Goal: Transaction & Acquisition: Obtain resource

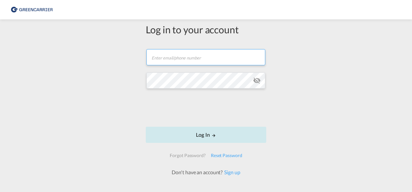
type input "[PERSON_NAME][EMAIL_ADDRESS][DOMAIN_NAME]"
click at [196, 137] on button "Log In" at bounding box center [206, 135] width 120 height 16
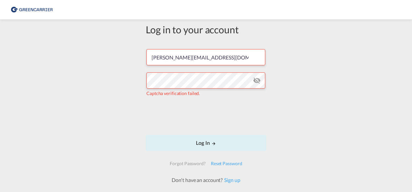
click at [255, 80] on md-icon "icon-eye-off" at bounding box center [257, 81] width 8 height 8
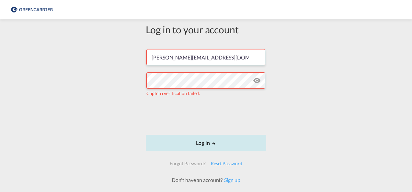
click at [203, 142] on button "Log In" at bounding box center [206, 143] width 120 height 16
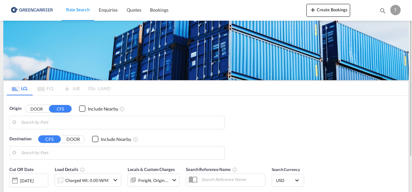
type input "[GEOGRAPHIC_DATA] ([GEOGRAPHIC_DATA]), [GEOGRAPHIC_DATA]"
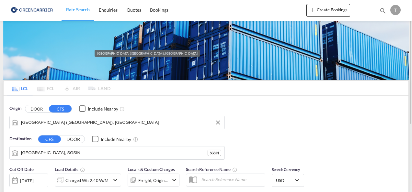
scroll to position [65, 0]
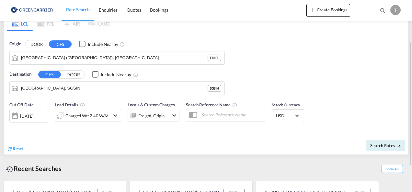
click at [172, 115] on md-icon "icon-chevron-down" at bounding box center [174, 116] width 8 height 8
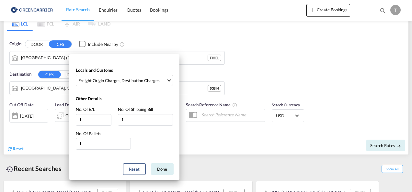
click at [213, 138] on div "Locals and Customs Freight , Origin Charges , Destination Charges Clear All Sel…" at bounding box center [206, 96] width 412 height 192
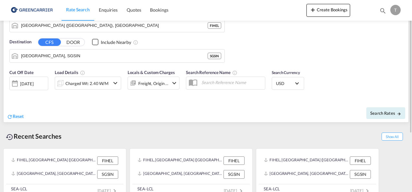
scroll to position [0, 0]
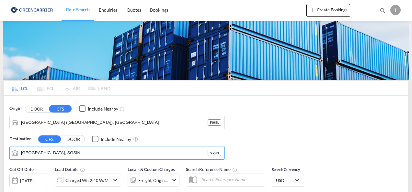
drag, startPoint x: 54, startPoint y: 151, endPoint x: -6, endPoint y: 153, distance: 59.9
click at [0, 153] on html "Rate Search Enquiries Quotes Bookings Rate Search Enquiries" at bounding box center [206, 96] width 412 height 192
drag, startPoint x: 59, startPoint y: 155, endPoint x: -18, endPoint y: 155, distance: 77.0
click at [0, 155] on html "Rate Search Enquiries Quotes Bookings Rate Search Enquiries" at bounding box center [206, 96] width 412 height 192
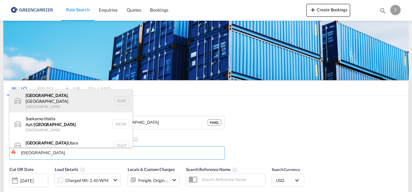
click at [62, 100] on div "[GEOGRAPHIC_DATA] , [GEOGRAPHIC_DATA] [GEOGRAPHIC_DATA] IDJKT" at bounding box center [70, 100] width 123 height 23
type input "[GEOGRAPHIC_DATA], [GEOGRAPHIC_DATA], IDJKT"
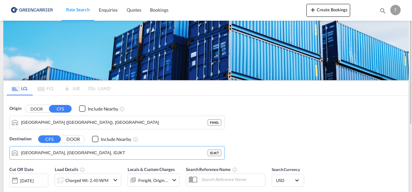
scroll to position [32, 0]
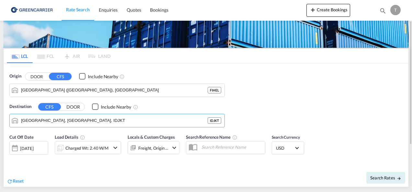
click at [176, 149] on md-icon "icon-chevron-down" at bounding box center [174, 148] width 8 height 8
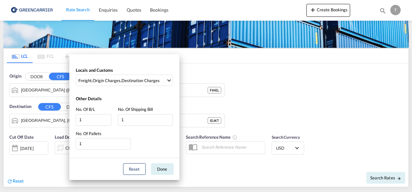
click at [218, 167] on div "Locals and Customs Freight , Origin Charges , Destination Charges Clear All Sel…" at bounding box center [206, 96] width 412 height 192
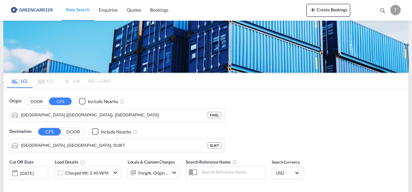
scroll to position [0, 0]
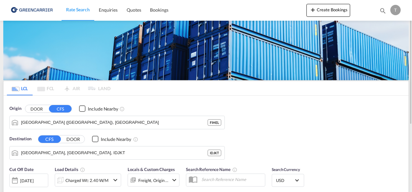
click at [70, 10] on span "Rate Search" at bounding box center [78, 10] width 24 height 6
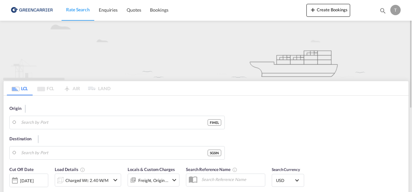
type input "[GEOGRAPHIC_DATA] ([GEOGRAPHIC_DATA]), [GEOGRAPHIC_DATA]"
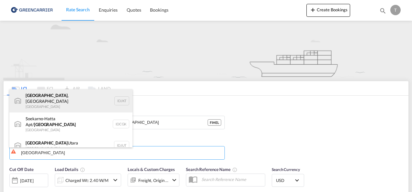
click at [39, 101] on div "[GEOGRAPHIC_DATA] , [GEOGRAPHIC_DATA] [GEOGRAPHIC_DATA] IDJKT" at bounding box center [70, 100] width 123 height 23
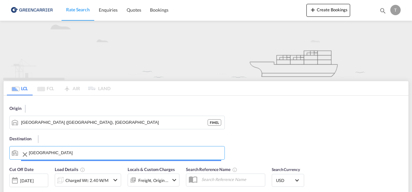
type input "[GEOGRAPHIC_DATA], [GEOGRAPHIC_DATA], IDJKT"
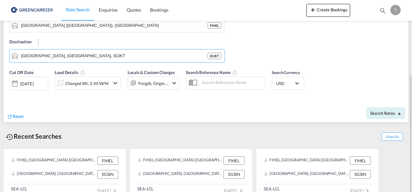
scroll to position [105, 0]
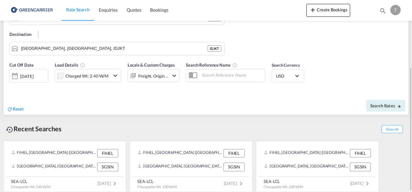
click at [172, 75] on md-icon "icon-chevron-down" at bounding box center [174, 76] width 8 height 8
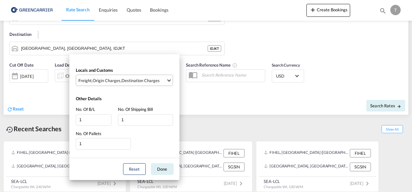
click at [168, 81] on md-select-value "Freight , Origin Charges , Destination Charges" at bounding box center [125, 80] width 95 height 11
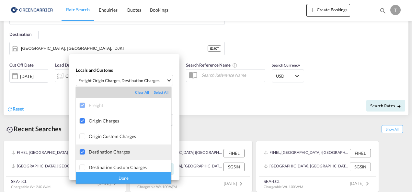
scroll to position [3, 0]
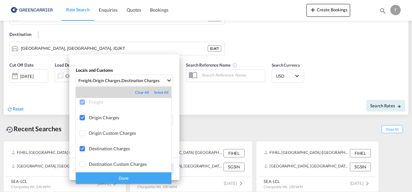
click at [128, 177] on div "Done" at bounding box center [123, 177] width 95 height 11
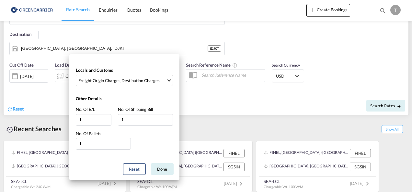
click at [241, 101] on div "Locals and Customs Freight , Origin Charges , Destination Charges Other Details…" at bounding box center [206, 96] width 412 height 192
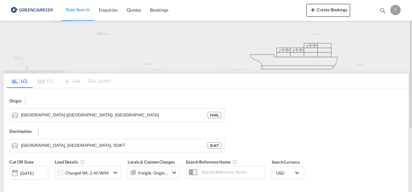
scroll to position [105, 0]
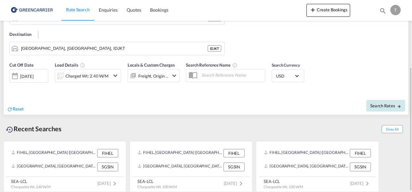
click at [382, 105] on span "Search Rates" at bounding box center [385, 105] width 31 height 5
type input "FIHEL to IDJKT / [DATE]"
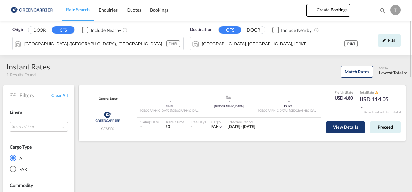
click at [359, 128] on button "View Details" at bounding box center [345, 127] width 39 height 12
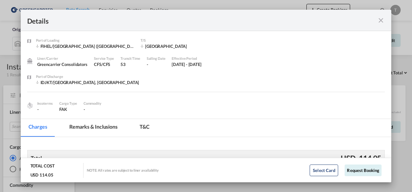
click at [252, 114] on div "Port of Loading FIHEL/[GEOGRAPHIC_DATA] ([GEOGRAPHIC_DATA]) T/S [GEOGRAPHIC_DAT…" at bounding box center [206, 75] width 371 height 88
click at [383, 19] on md-icon "icon-close fg-AAA8AD m-0 cursor" at bounding box center [381, 21] width 8 height 8
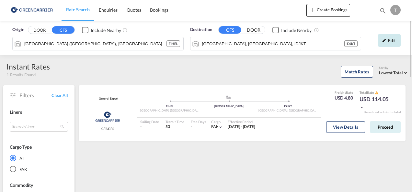
click at [390, 40] on div "Edit" at bounding box center [389, 40] width 23 height 13
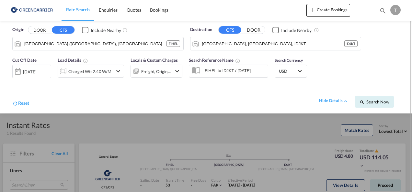
click at [117, 71] on md-icon "icon-chevron-down" at bounding box center [118, 71] width 8 height 8
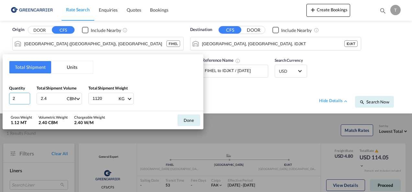
drag, startPoint x: 20, startPoint y: 98, endPoint x: 6, endPoint y: 102, distance: 14.0
click at [6, 102] on div "Total Shipment Units Quantity 2 Total Shipment Volume 2.4 CBM CBM CFT Total Shi…" at bounding box center [103, 82] width 201 height 57
type input "1"
drag, startPoint x: 54, startPoint y: 100, endPoint x: 32, endPoint y: 101, distance: 21.4
click at [32, 101] on div "Quantity 1 Total Shipment Volume 2.4 CBM CBM CFT Total Shipment Weight 1120 KG …" at bounding box center [103, 94] width 188 height 19
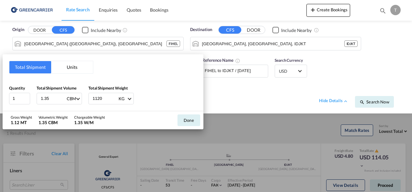
type input "1.35"
drag, startPoint x: 106, startPoint y: 100, endPoint x: 84, endPoint y: 102, distance: 21.5
click at [84, 102] on div "Quantity 1 Total Shipment Volume 1.35 CBM CBM CFT Total Shipment Weight 1120 KG…" at bounding box center [103, 94] width 188 height 19
type input "482"
click at [188, 120] on button "Done" at bounding box center [188, 121] width 23 height 12
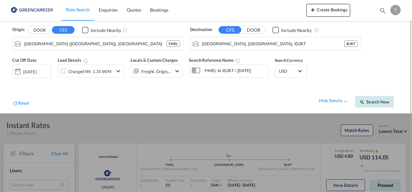
click at [382, 104] on button "Search Now" at bounding box center [374, 102] width 39 height 12
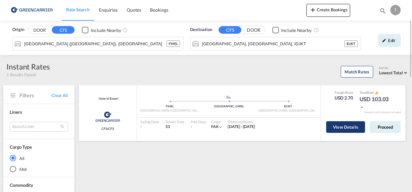
click at [352, 129] on button "View Details" at bounding box center [345, 127] width 39 height 12
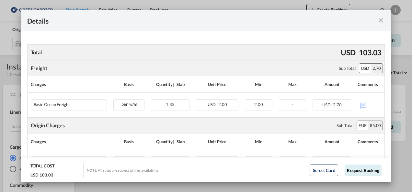
scroll to position [78, 0]
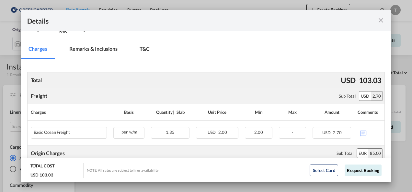
click at [380, 20] on md-icon "icon-close fg-AAA8AD m-0 cursor" at bounding box center [381, 21] width 8 height 8
